Goal: Book appointment/travel/reservation

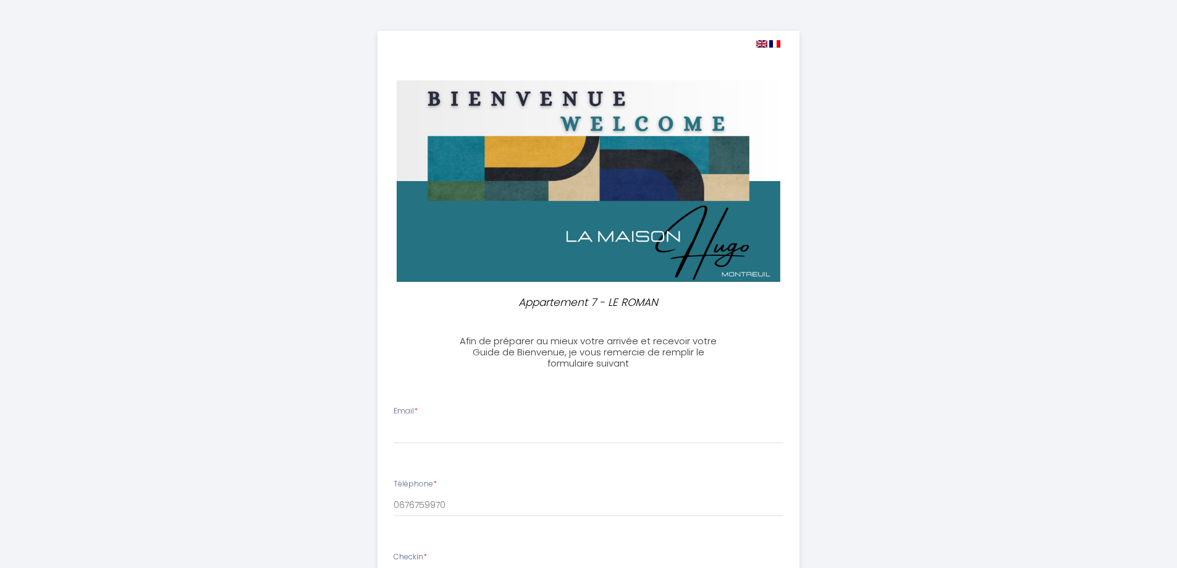
select select
drag, startPoint x: 0, startPoint y: 0, endPoint x: 467, endPoint y: 299, distance: 554.8
click at [467, 230] on img at bounding box center [589, 181] width 384 height 202
click at [430, 446] on li "Email *" at bounding box center [588, 431] width 421 height 66
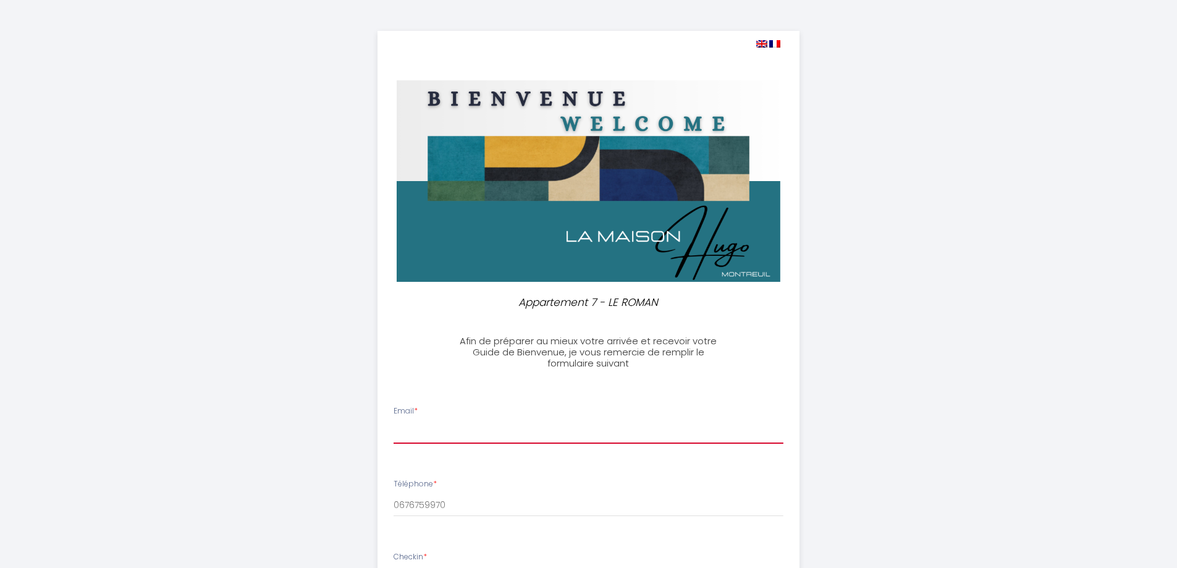
click at [428, 435] on input "Email *" at bounding box center [589, 433] width 390 height 22
type input "[EMAIL_ADDRESS][DOMAIN_NAME]"
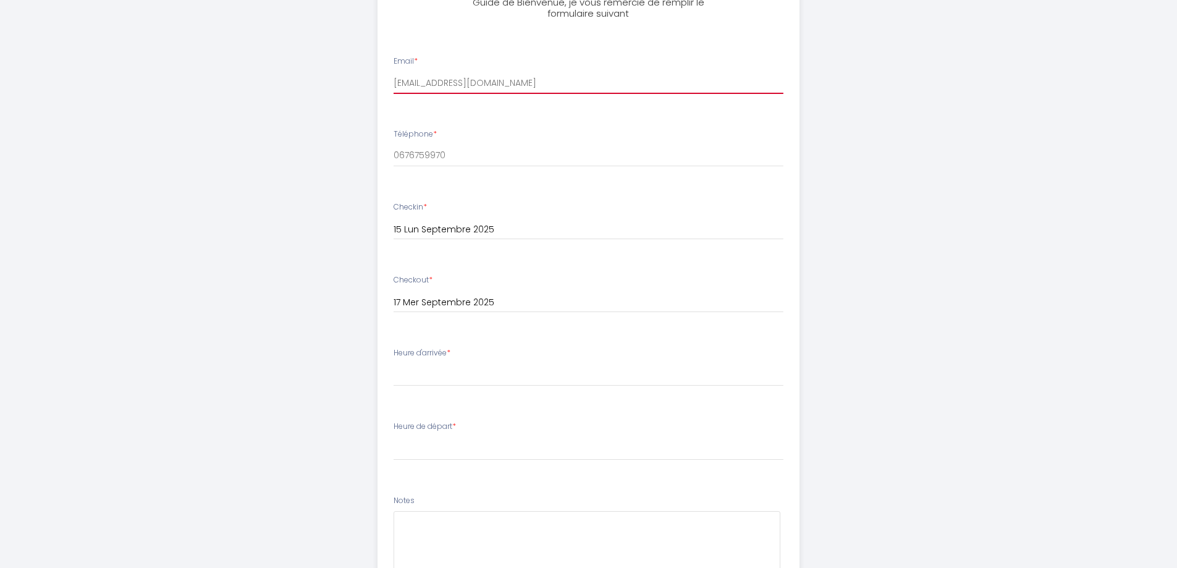
scroll to position [371, 0]
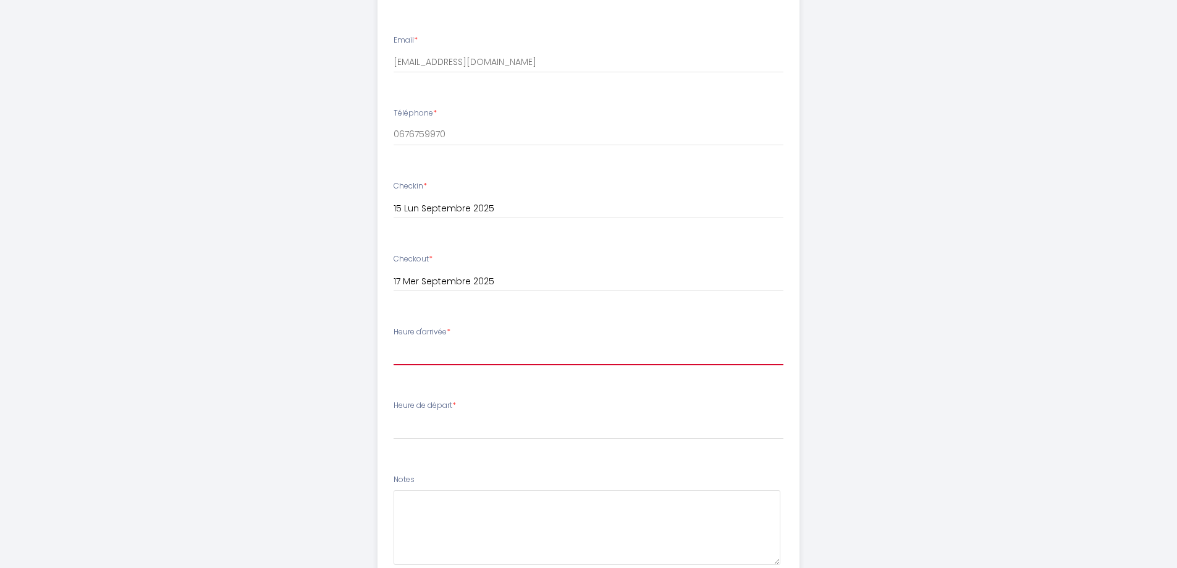
click at [427, 354] on select "15:00 15:30 16:00 16:30 17:00 17:30 18:00 18:30 19:00 19:30 20:00 20:30 21:00 2…" at bounding box center [589, 353] width 390 height 23
select select "18:30"
click at [394, 342] on select "15:00 15:30 16:00 16:30 17:00 17:30 18:00 18:30 19:00 19:30 20:00 20:30 21:00 2…" at bounding box center [589, 353] width 390 height 23
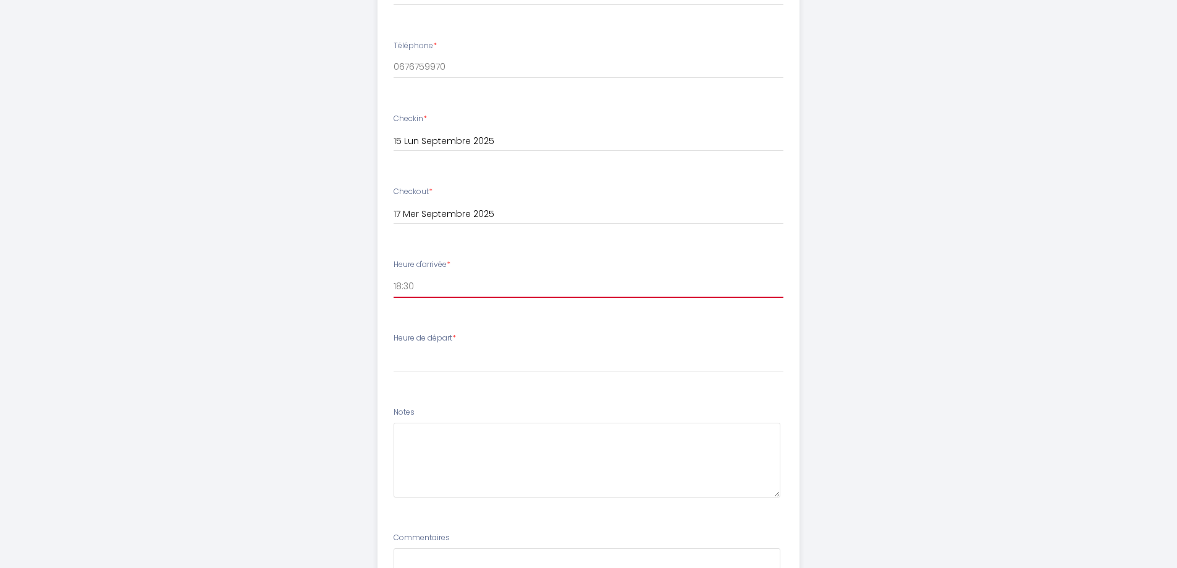
scroll to position [599, 0]
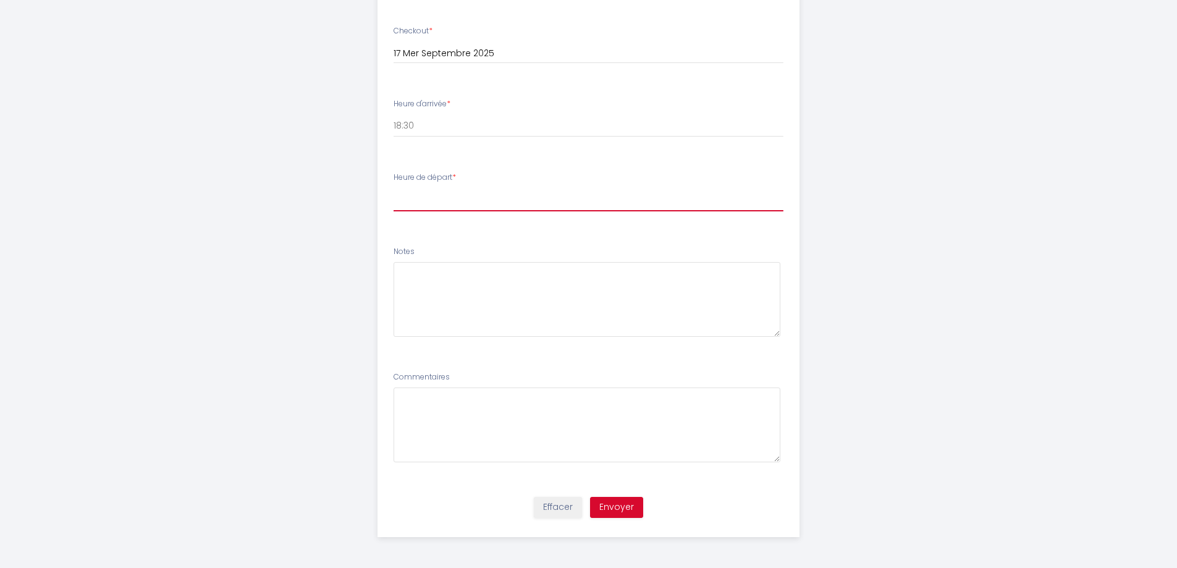
click at [420, 192] on select "00:00 00:30 01:00 01:30 02:00 02:30 03:00 03:30 04:00 04:30 05:00 05:30 06:00 0…" at bounding box center [589, 199] width 390 height 23
select select "08:30"
click at [394, 188] on select "00:00 00:30 01:00 01:30 02:00 02:30 03:00 03:30 04:00 04:30 05:00 05:30 06:00 0…" at bounding box center [589, 199] width 390 height 23
click at [624, 506] on button "Envoyer" at bounding box center [616, 507] width 53 height 21
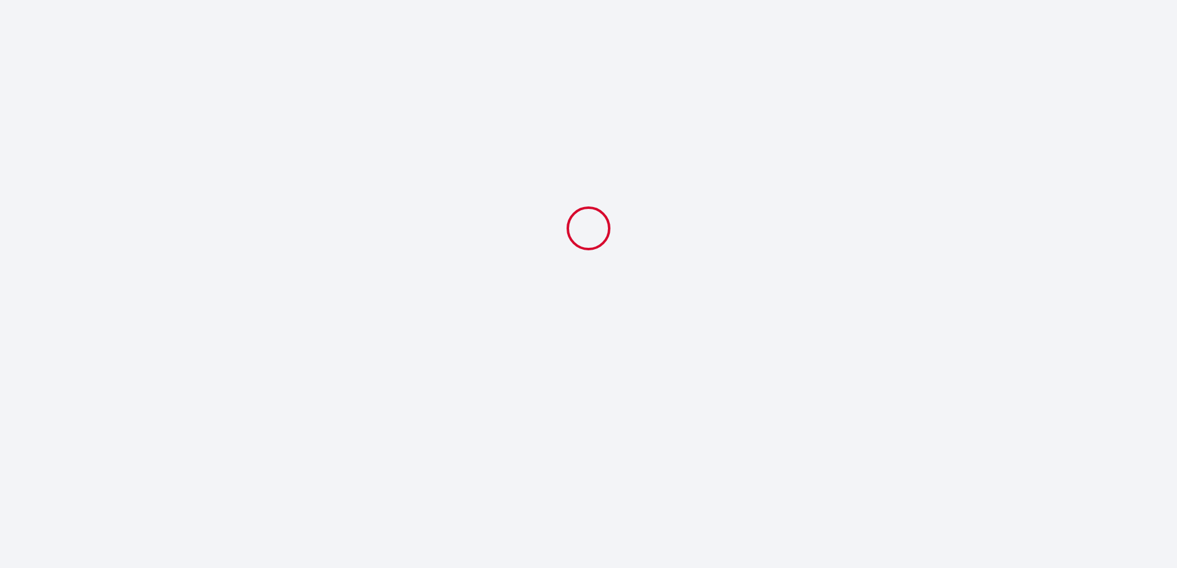
scroll to position [0, 0]
select select "18:30"
select select "08:30"
